Goal: Task Accomplishment & Management: Check status

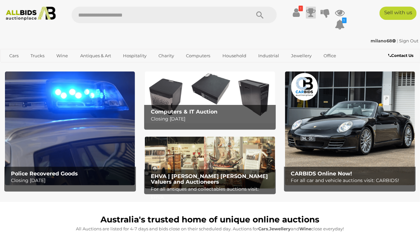
click at [311, 14] on icon at bounding box center [310, 13] width 9 height 12
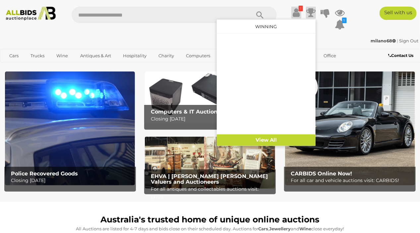
click at [294, 13] on icon at bounding box center [296, 13] width 7 height 12
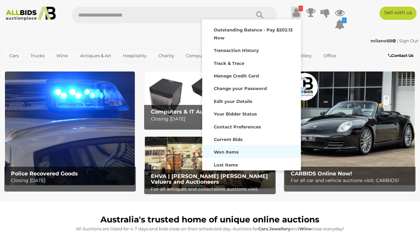
click at [230, 152] on strong "Won Items" at bounding box center [226, 151] width 25 height 5
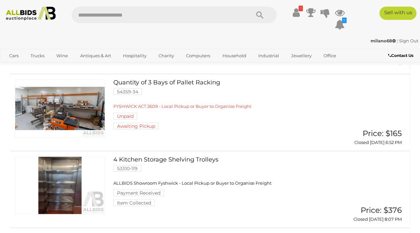
scroll to position [33, 0]
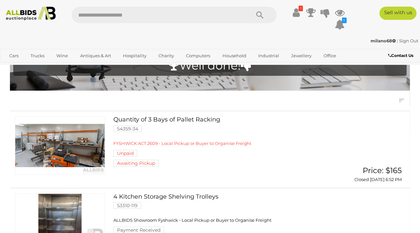
click at [153, 117] on link "Quantity of 3 Bays of Pallet Racking 54359-34 FYSHWICK ACT 2609 - Local Pickup …" at bounding box center [228, 142] width 220 height 50
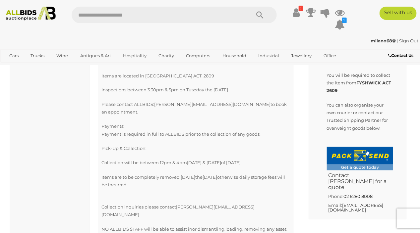
scroll to position [398, 0]
